Goal: Task Accomplishment & Management: Complete application form

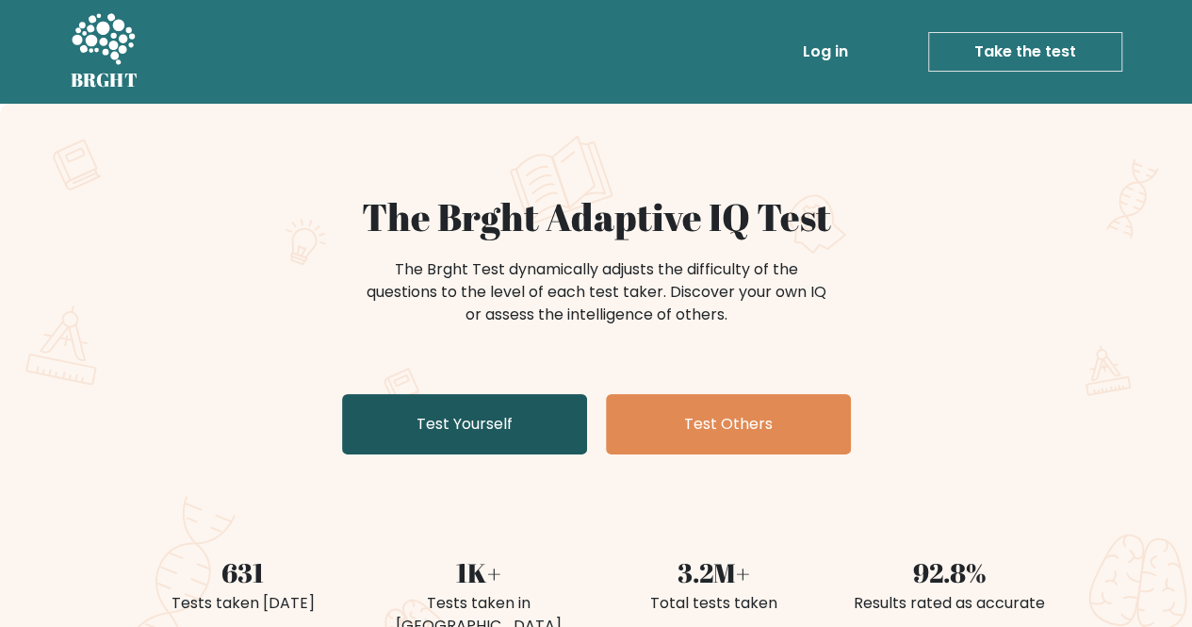
click at [551, 416] on link "Test Yourself" at bounding box center [464, 424] width 245 height 60
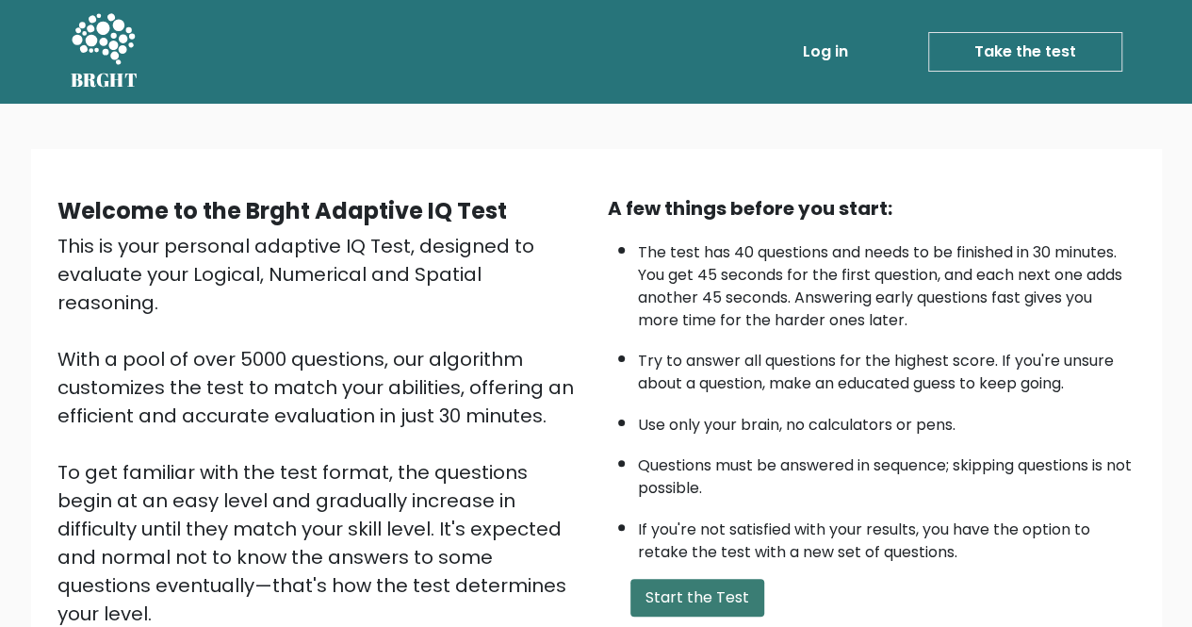
click at [659, 591] on button "Start the Test" at bounding box center [697, 597] width 134 height 38
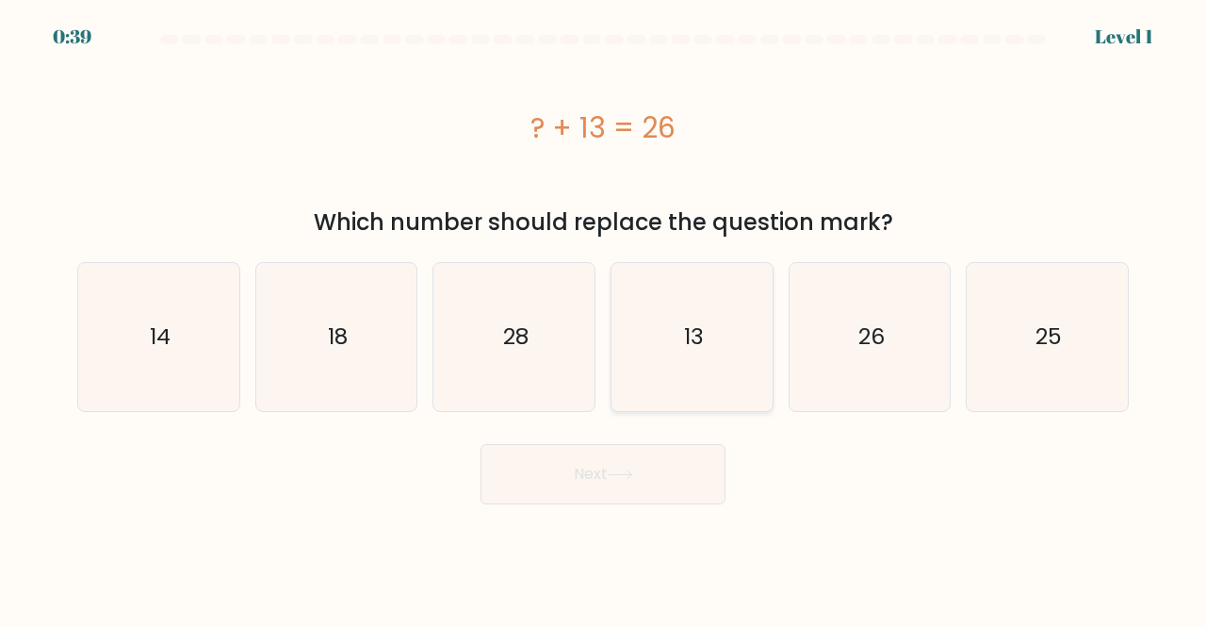
click at [748, 341] on icon "13" at bounding box center [692, 337] width 148 height 148
click at [604, 318] on input "d. 13" at bounding box center [603, 316] width 1 height 5
radio input "true"
click at [631, 477] on icon at bounding box center [620, 474] width 25 height 10
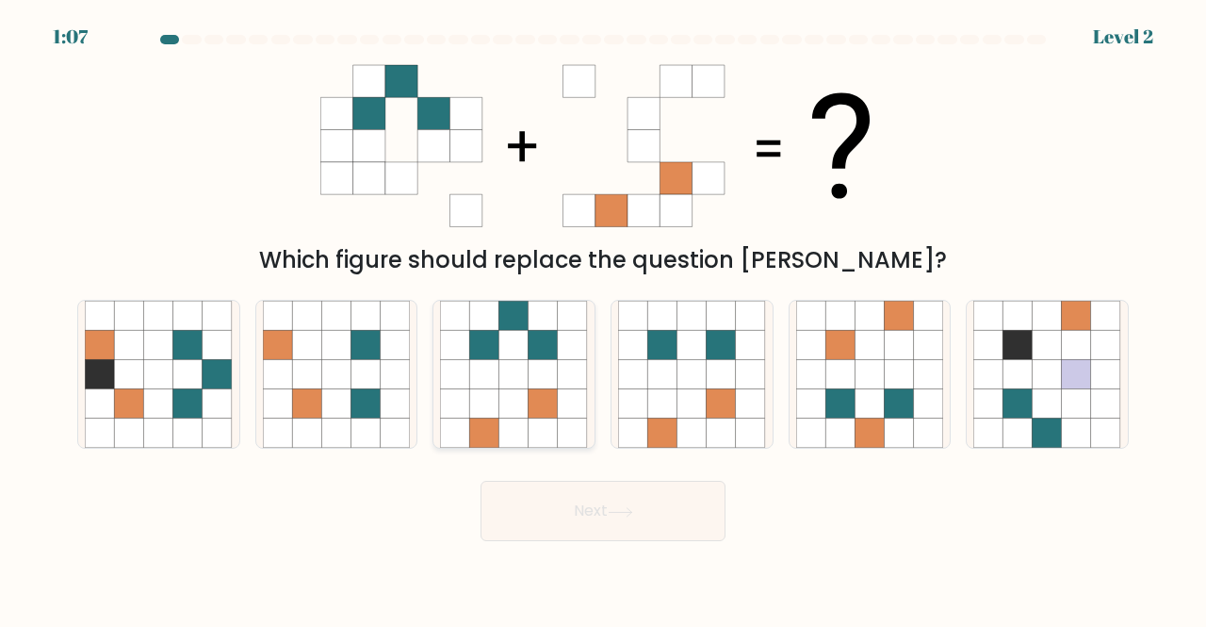
click at [553, 406] on icon at bounding box center [543, 403] width 29 height 29
click at [603, 318] on input "c." at bounding box center [603, 316] width 1 height 5
radio input "true"
click at [577, 511] on button "Next" at bounding box center [602, 510] width 245 height 60
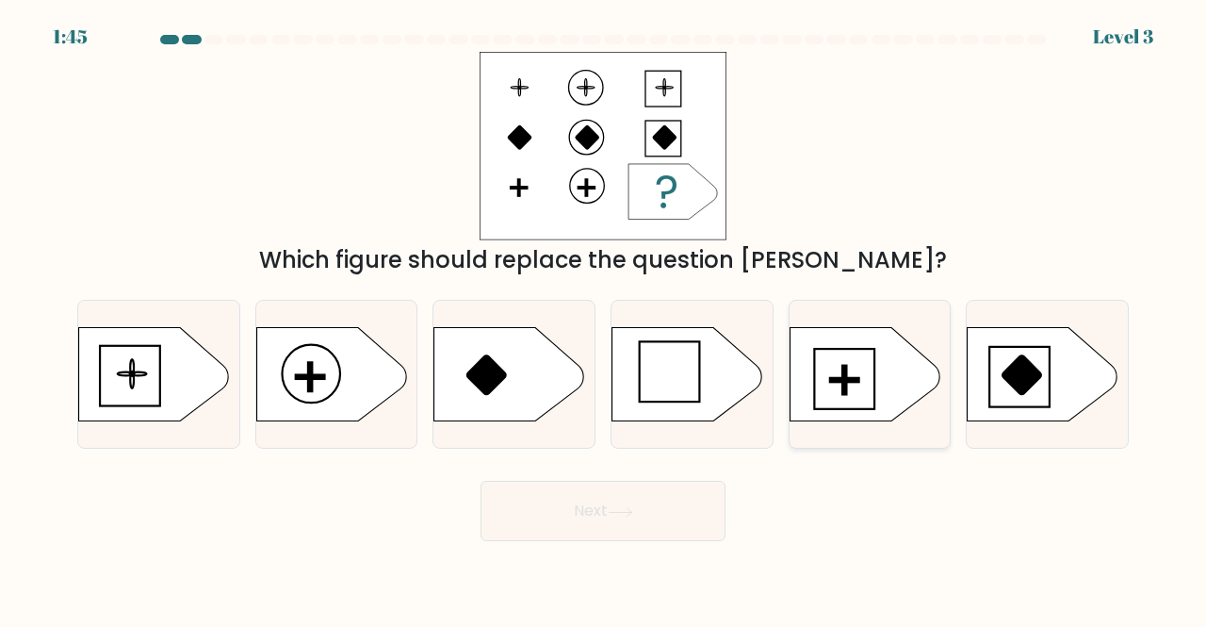
drag, startPoint x: 822, startPoint y: 403, endPoint x: 834, endPoint y: 399, distance: 12.8
click at [834, 399] on icon at bounding box center [865, 374] width 151 height 94
click at [604, 318] on input "e." at bounding box center [603, 316] width 1 height 5
radio input "true"
click at [627, 488] on button "Next" at bounding box center [602, 510] width 245 height 60
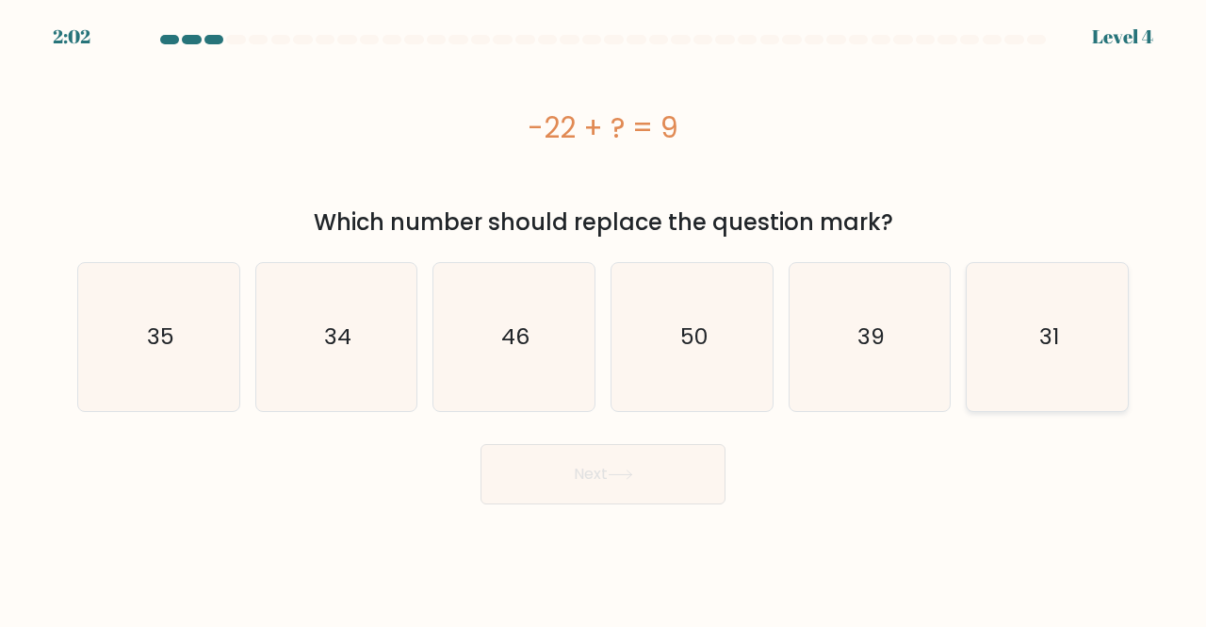
click at [1084, 318] on icon "31" at bounding box center [1047, 337] width 148 height 148
click at [604, 318] on input "f. 31" at bounding box center [603, 316] width 1 height 5
radio input "true"
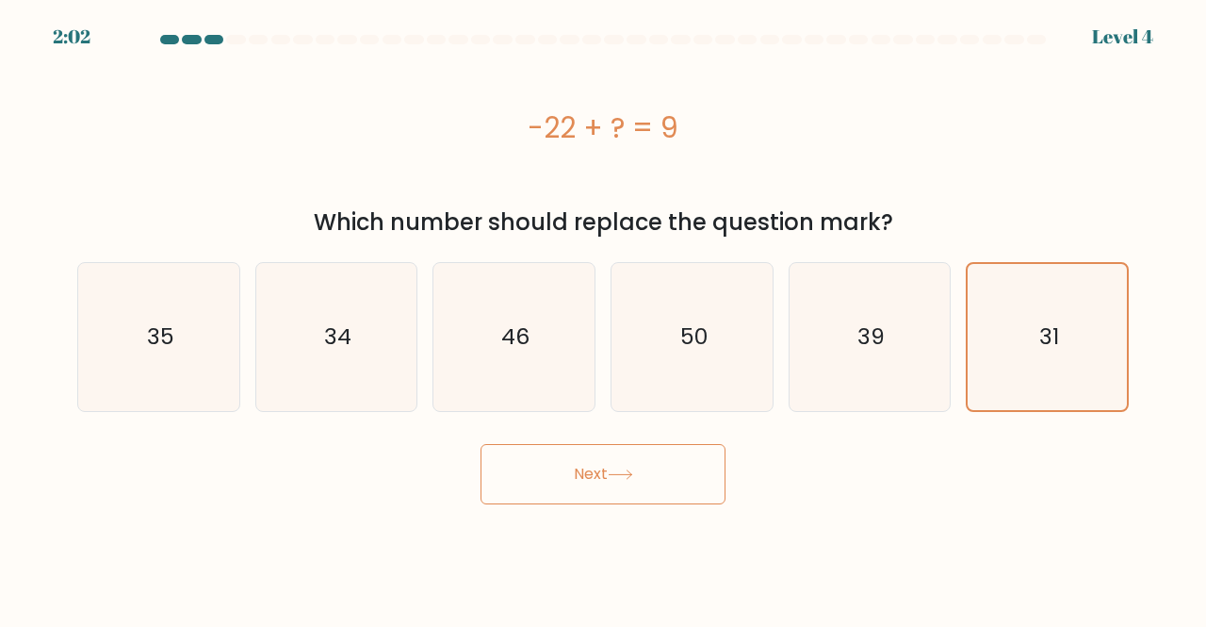
click at [572, 483] on button "Next" at bounding box center [602, 474] width 245 height 60
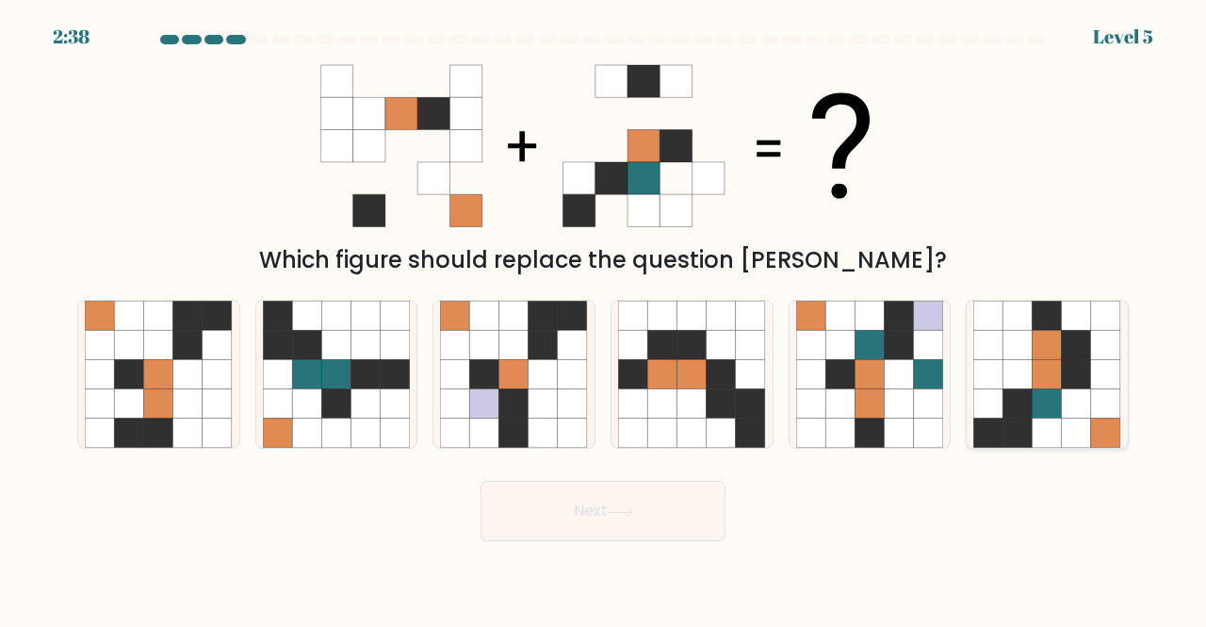
click at [1067, 408] on icon at bounding box center [1076, 403] width 29 height 29
click at [604, 318] on input "f." at bounding box center [603, 316] width 1 height 5
radio input "true"
click at [632, 529] on button "Next" at bounding box center [602, 510] width 245 height 60
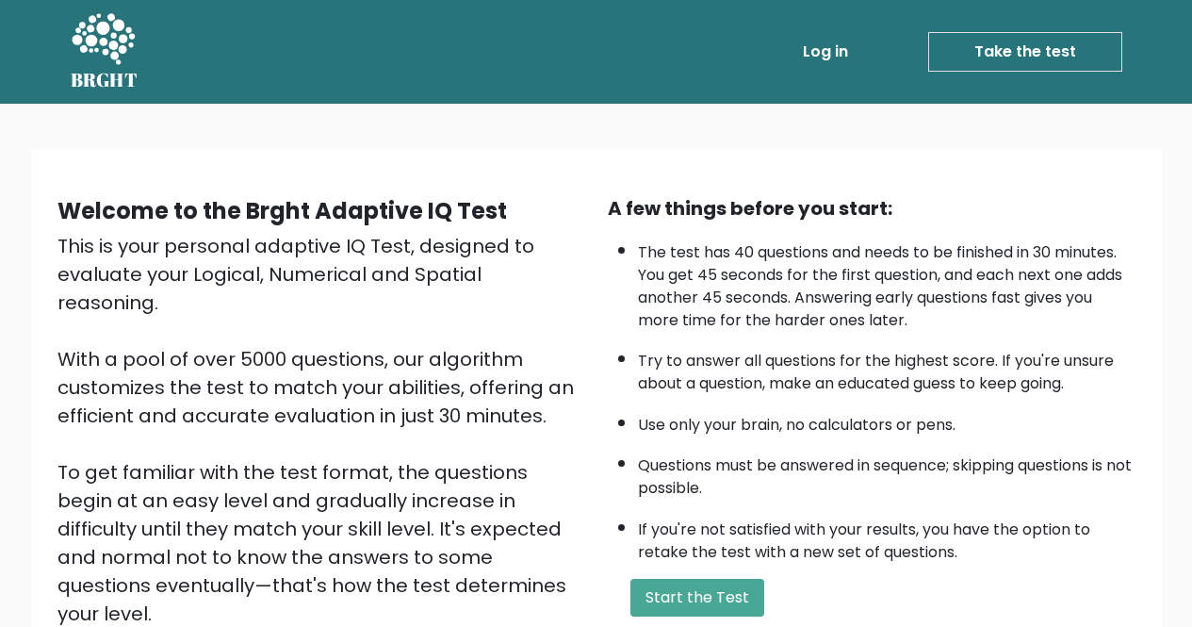
scroll to position [158, 0]
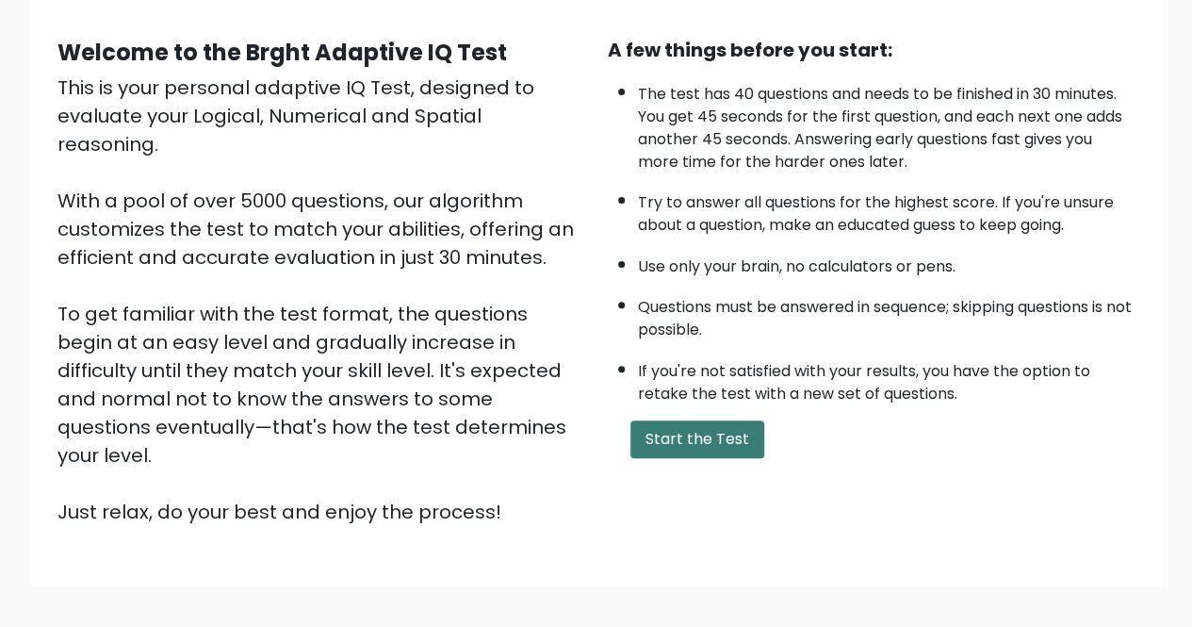
click at [727, 431] on button "Start the Test" at bounding box center [697, 439] width 134 height 38
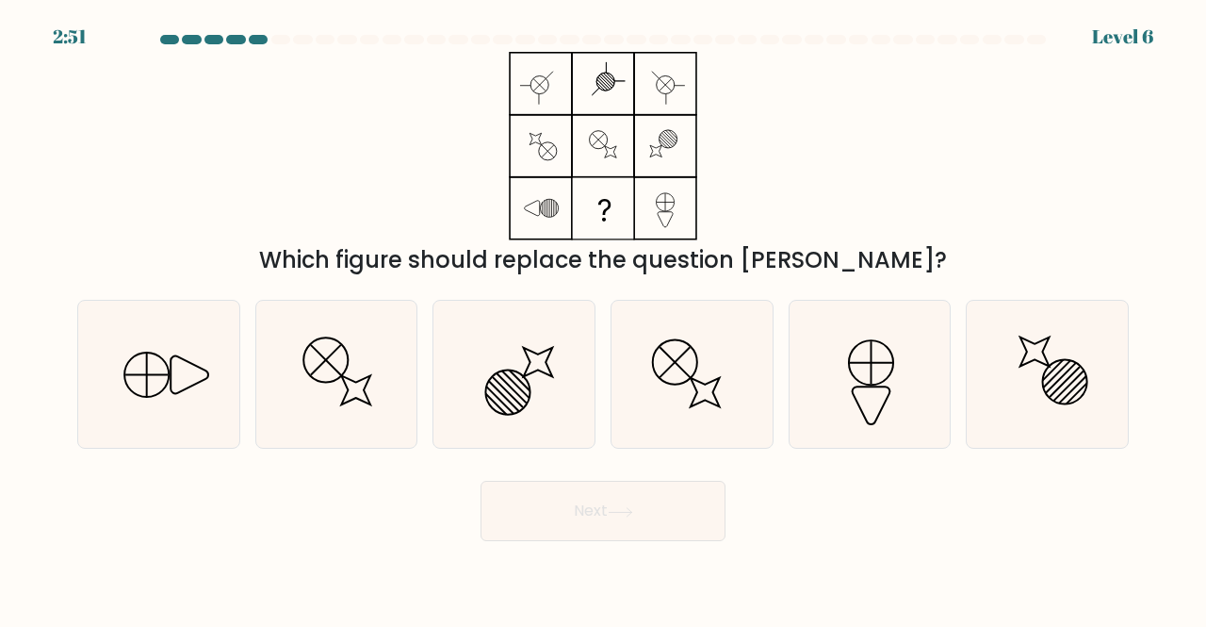
click at [166, 35] on div at bounding box center [169, 39] width 19 height 9
click at [663, 527] on button "Next" at bounding box center [602, 510] width 245 height 60
click at [843, 205] on div "Which figure should replace the question mark?" at bounding box center [603, 164] width 1074 height 225
drag, startPoint x: 1035, startPoint y: 428, endPoint x: 1070, endPoint y: 377, distance: 61.7
click at [1070, 377] on icon at bounding box center [1047, 375] width 148 height 148
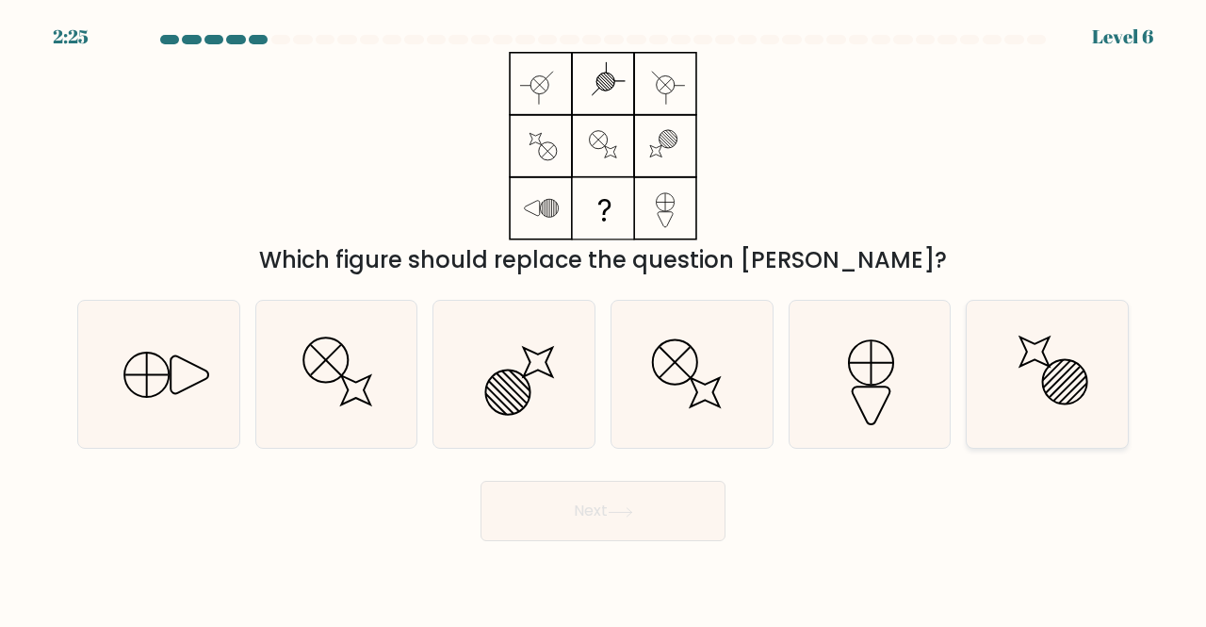
click at [604, 318] on input "f." at bounding box center [603, 316] width 1 height 5
radio input "true"
click at [697, 487] on button "Next" at bounding box center [602, 510] width 245 height 60
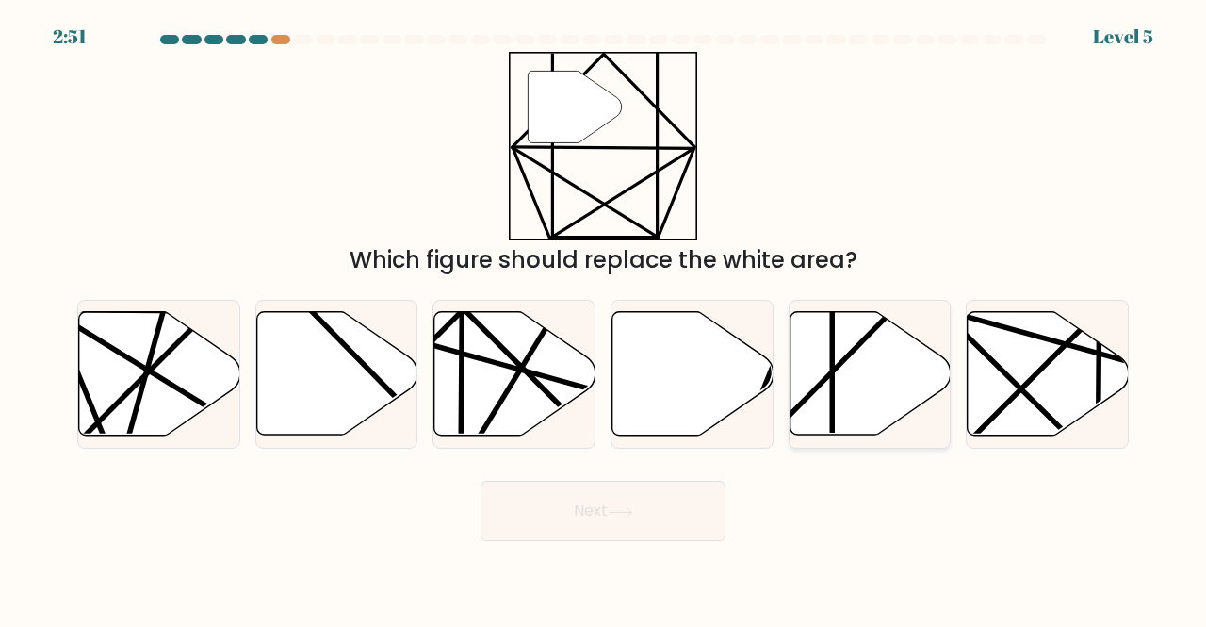
click at [888, 402] on icon at bounding box center [870, 373] width 161 height 123
click at [604, 318] on input "e." at bounding box center [603, 316] width 1 height 5
radio input "true"
click at [668, 518] on button "Next" at bounding box center [602, 510] width 245 height 60
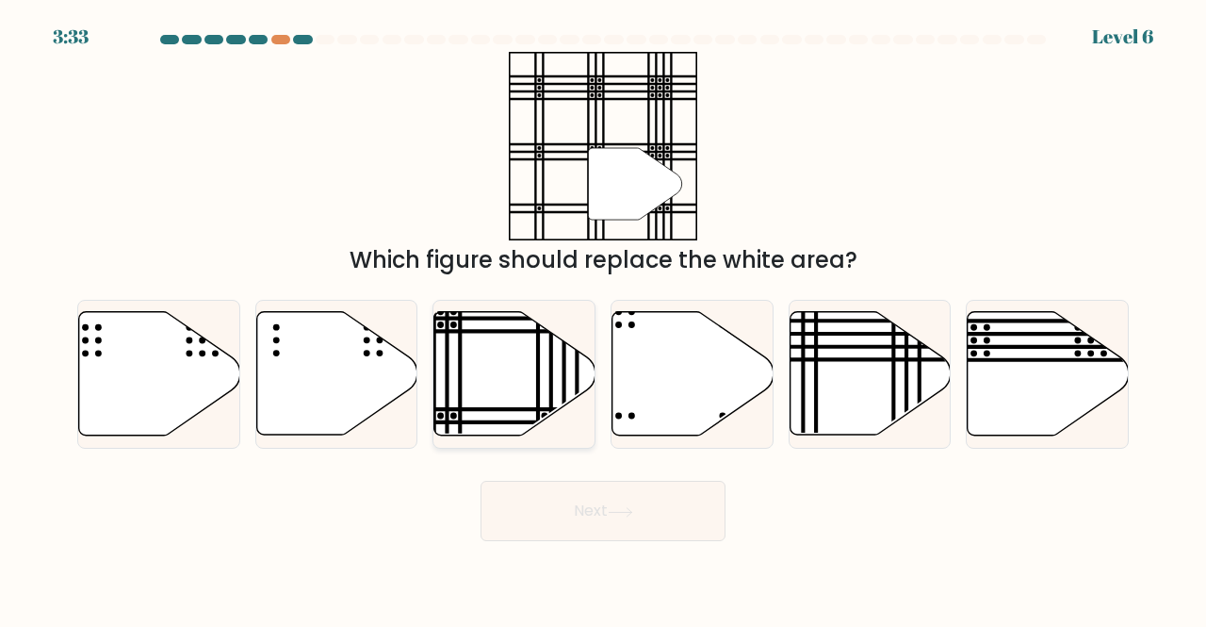
click at [520, 390] on icon at bounding box center [514, 373] width 161 height 123
click at [603, 318] on input "c." at bounding box center [603, 316] width 1 height 5
radio input "true"
click at [629, 517] on button "Next" at bounding box center [602, 510] width 245 height 60
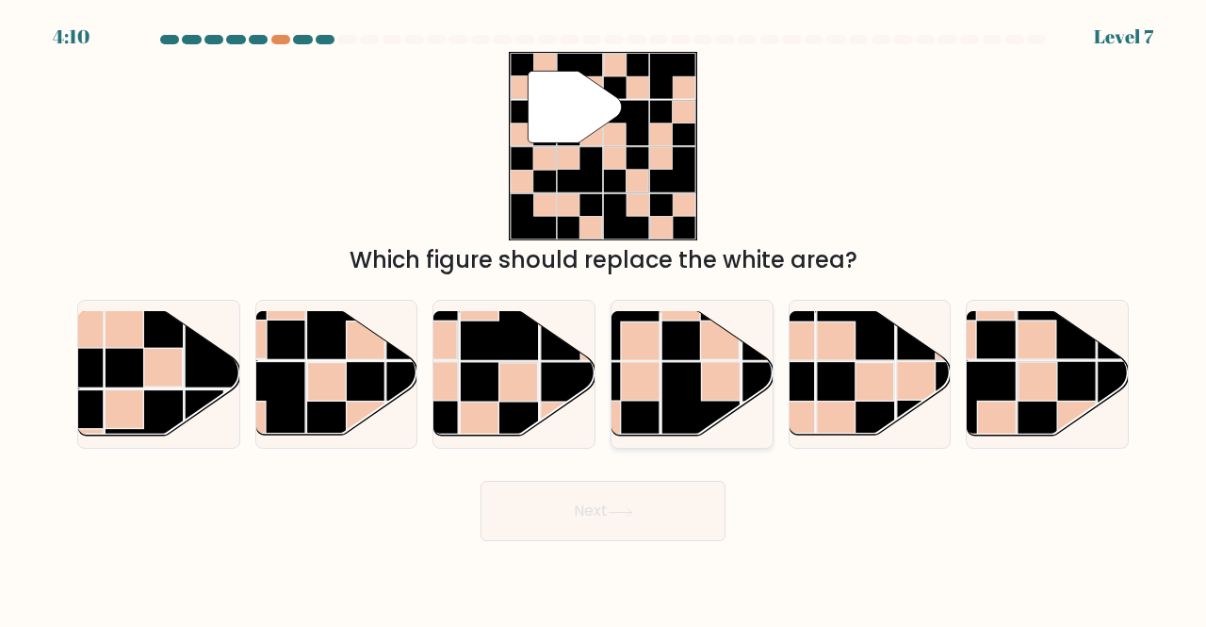
click at [680, 409] on rect at bounding box center [700, 401] width 78 height 78
click at [604, 318] on input "d." at bounding box center [603, 316] width 1 height 5
radio input "true"
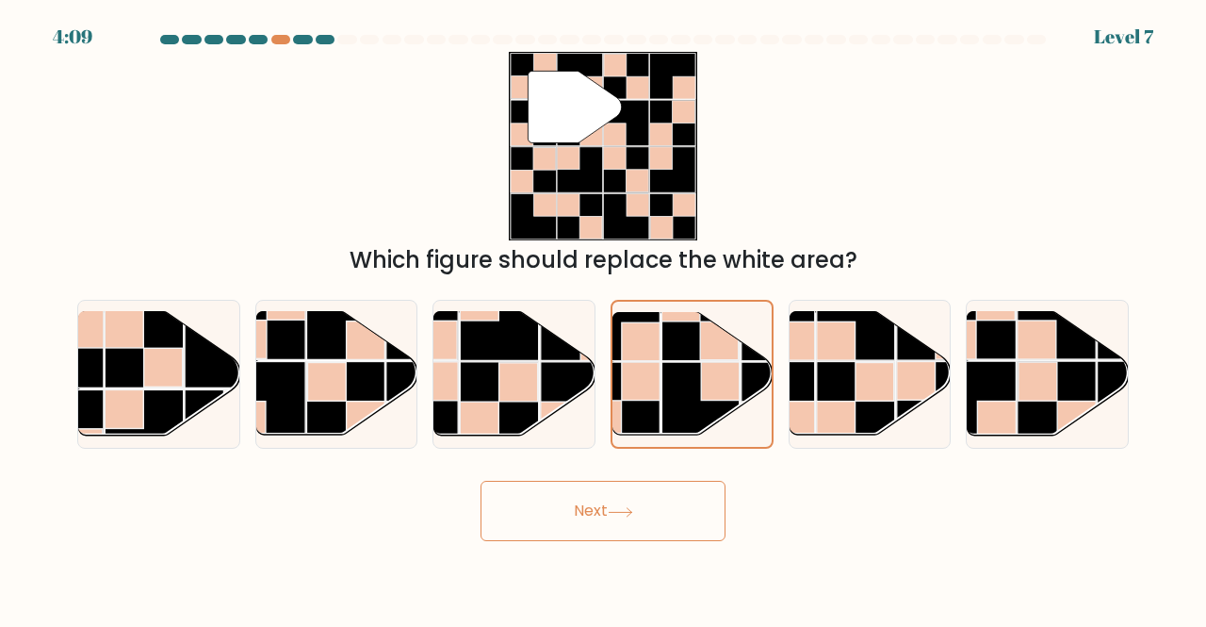
click at [656, 518] on button "Next" at bounding box center [602, 510] width 245 height 60
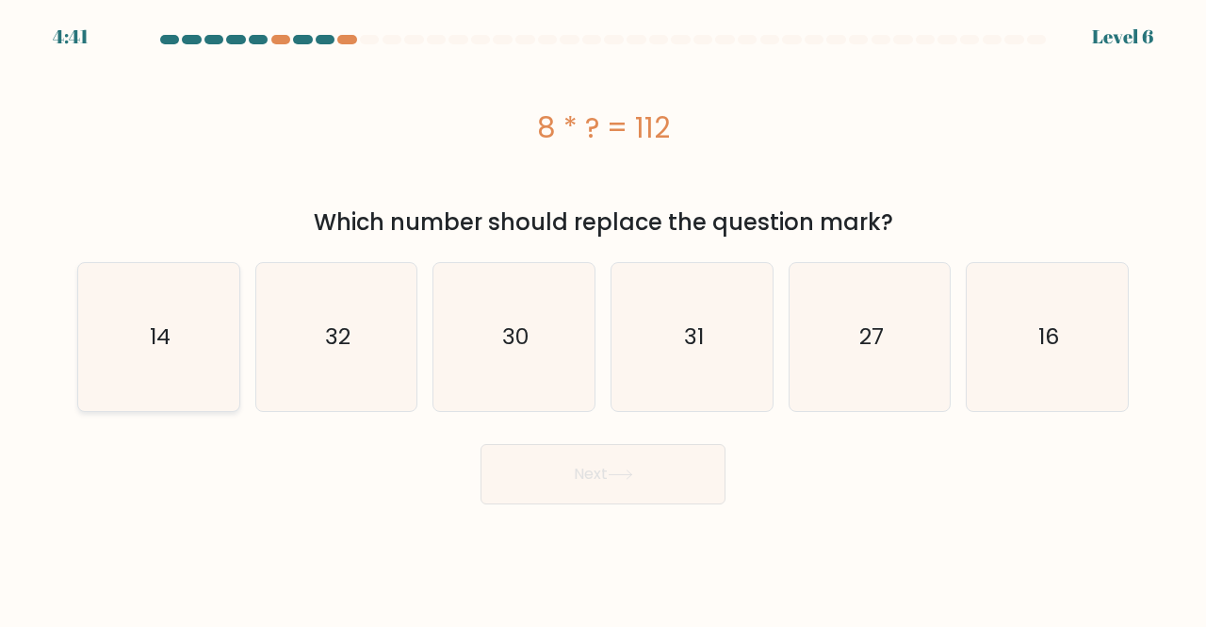
click at [196, 306] on icon "14" at bounding box center [159, 337] width 148 height 148
click at [603, 314] on input "a. 14" at bounding box center [603, 316] width 1 height 5
radio input "true"
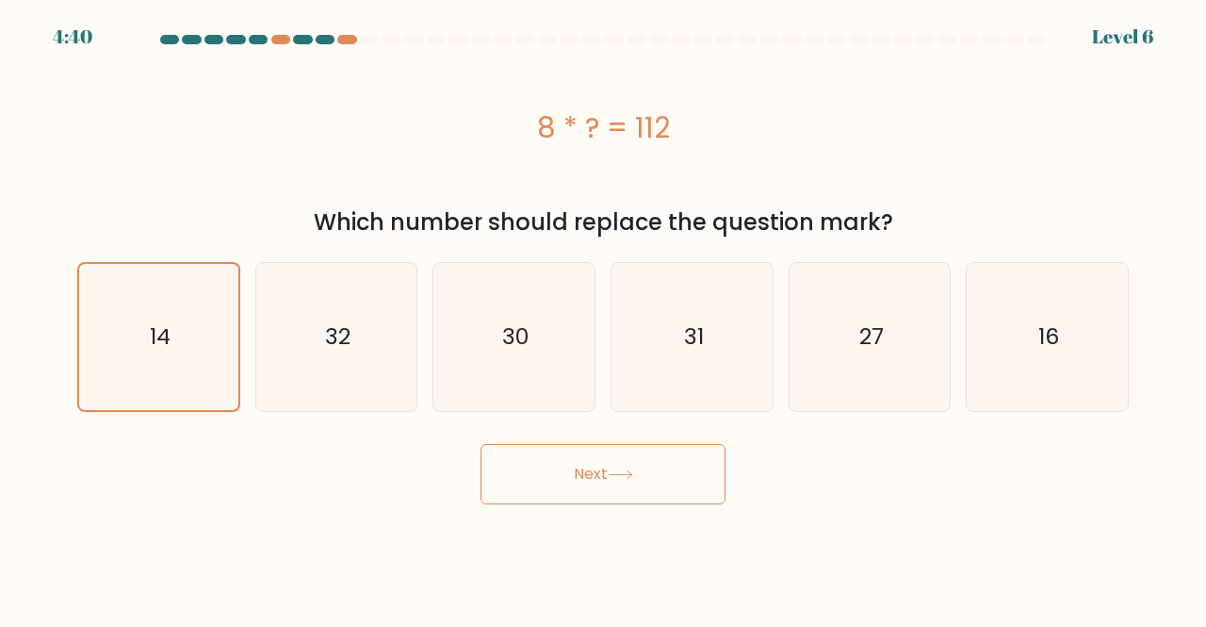
click at [621, 510] on body "4:40 Level 6 a." at bounding box center [603, 313] width 1206 height 627
click at [644, 477] on button "Next" at bounding box center [602, 474] width 245 height 60
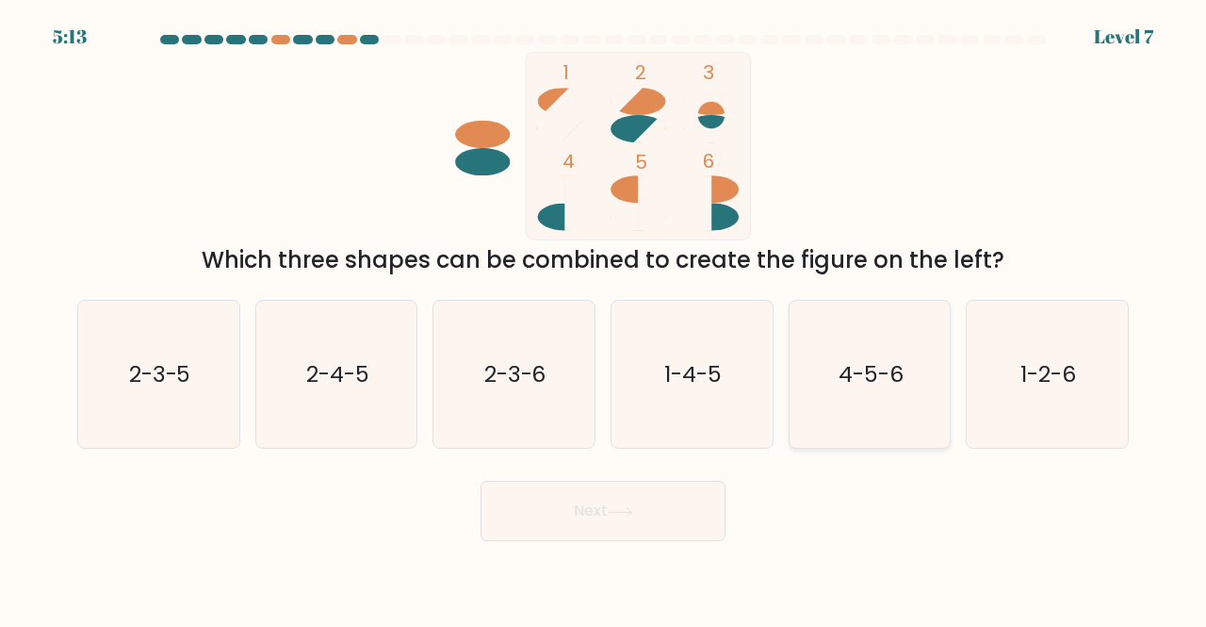
click at [892, 344] on icon "4-5-6" at bounding box center [870, 375] width 148 height 148
click at [604, 318] on input "e. 4-5-6" at bounding box center [603, 316] width 1 height 5
radio input "true"
click at [892, 344] on icon "4-5-6" at bounding box center [870, 374] width 146 height 146
click at [604, 318] on input "e. 4-5-6" at bounding box center [603, 316] width 1 height 5
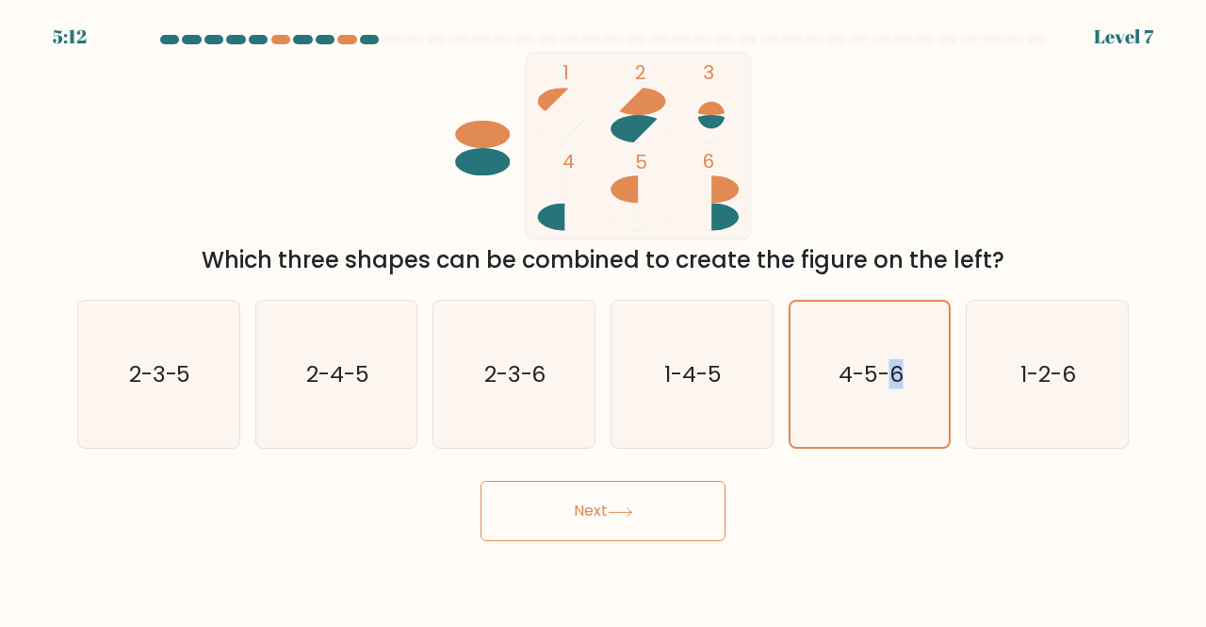
click at [684, 489] on button "Next" at bounding box center [602, 510] width 245 height 60
click at [678, 517] on body "5:12 Level 7" at bounding box center [603, 313] width 1206 height 627
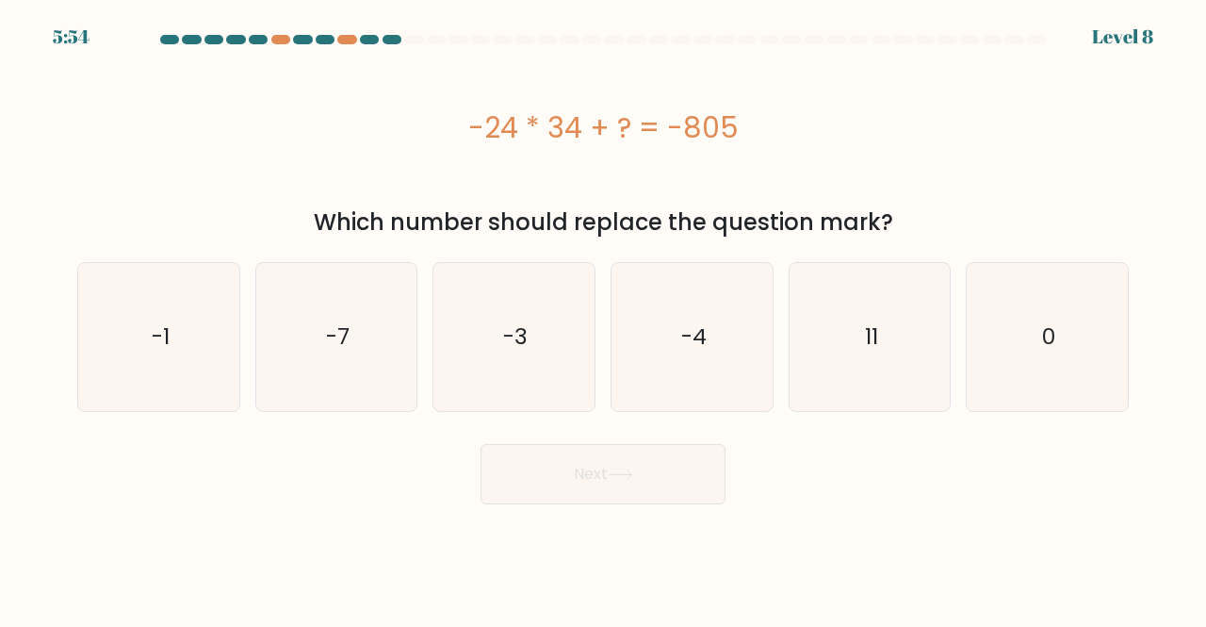
click at [959, 101] on div "-24 * 34 + ? = -805" at bounding box center [602, 127] width 1051 height 151
click at [355, 347] on icon "-7" at bounding box center [337, 337] width 148 height 148
click at [603, 318] on input "b. -7" at bounding box center [603, 316] width 1 height 5
radio input "true"
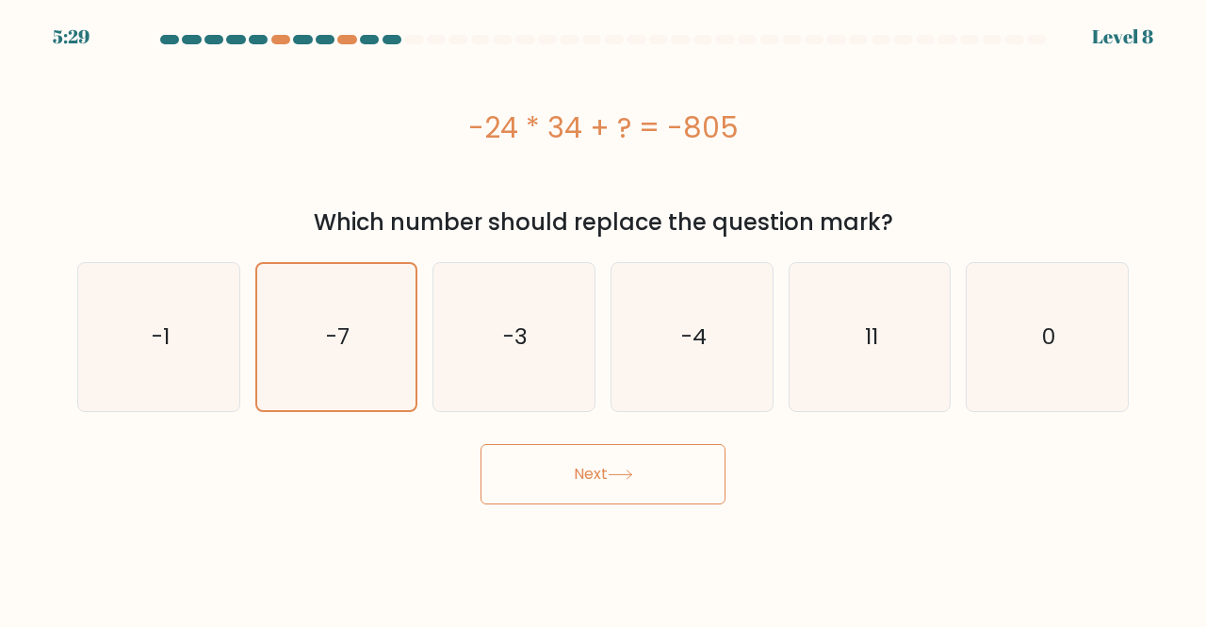
click at [632, 475] on icon at bounding box center [620, 474] width 25 height 10
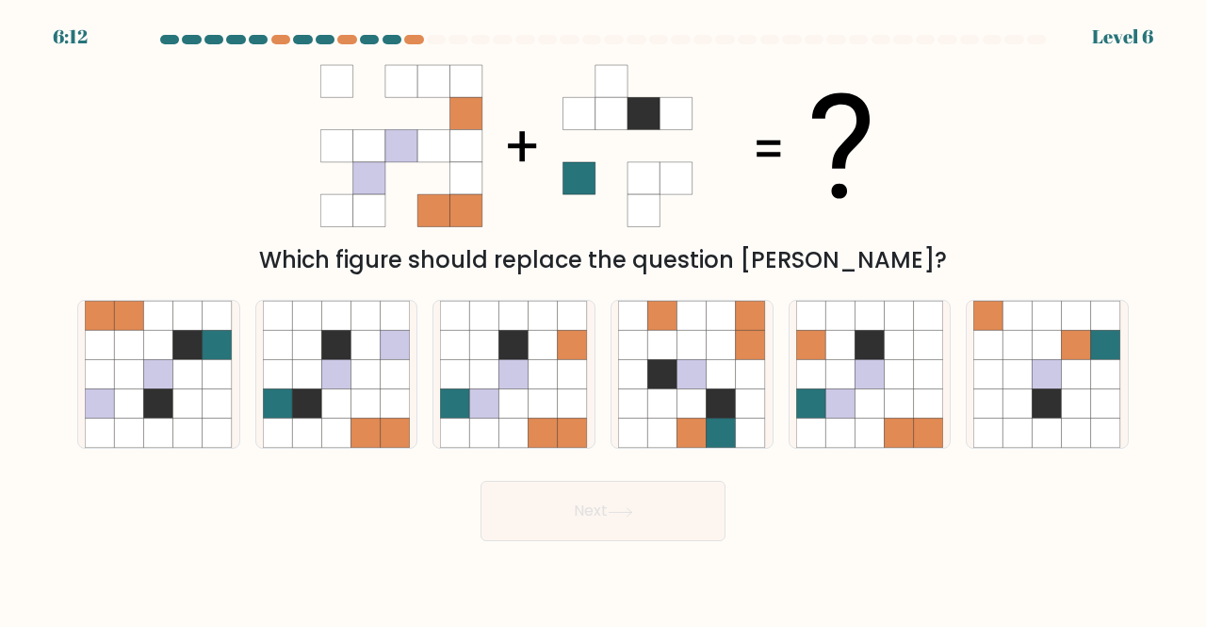
click at [420, 34] on div "6:12 Level 6" at bounding box center [603, 25] width 1206 height 51
click at [518, 415] on icon at bounding box center [513, 403] width 29 height 29
click at [603, 318] on input "c." at bounding box center [603, 316] width 1 height 5
radio input "true"
click at [631, 505] on button "Next" at bounding box center [602, 510] width 245 height 60
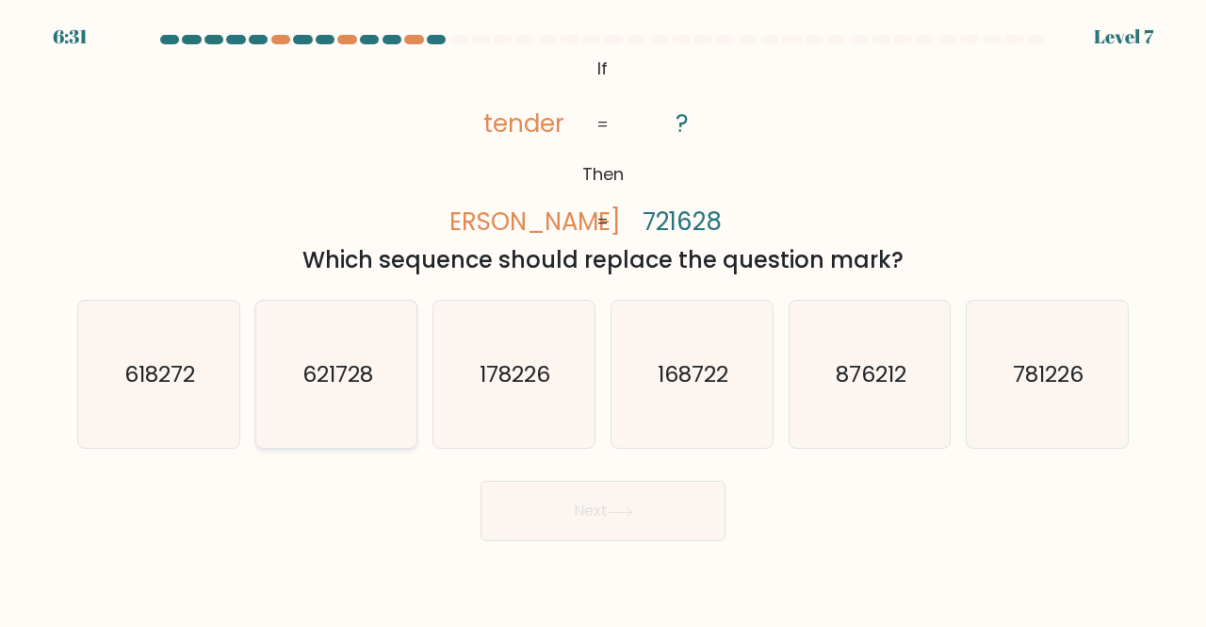
click at [334, 389] on icon "621728" at bounding box center [337, 375] width 148 height 148
click at [603, 318] on input "b. 621728" at bounding box center [603, 316] width 1 height 5
radio input "true"
click at [560, 532] on button "Next" at bounding box center [602, 510] width 245 height 60
